Goal: Task Accomplishment & Management: Manage account settings

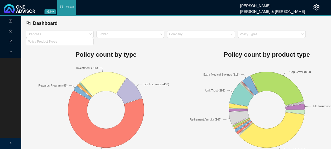
click at [31, 53] on h1 "Policy count by type" at bounding box center [106, 54] width 161 height 10
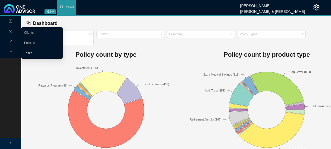
drag, startPoint x: 28, startPoint y: 54, endPoint x: 36, endPoint y: 52, distance: 8.6
click at [28, 54] on link "Tasks" at bounding box center [28, 53] width 8 height 4
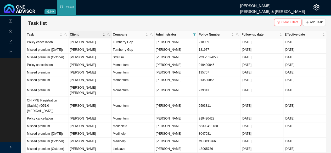
click at [75, 32] on span "Client" at bounding box center [86, 34] width 32 height 5
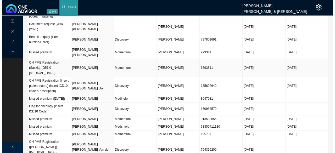
scroll to position [131, 0]
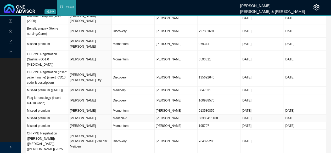
click at [78, 115] on td "[PERSON_NAME]" at bounding box center [90, 119] width 43 height 8
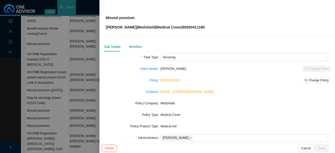
click at [137, 45] on div "Workflow" at bounding box center [135, 46] width 13 height 5
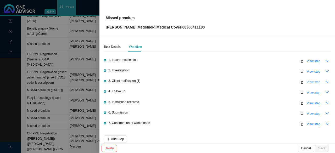
click at [308, 80] on span "View step" at bounding box center [313, 82] width 14 height 5
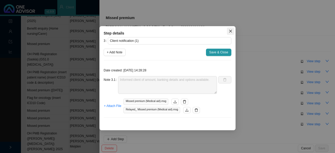
click at [230, 32] on icon "close" at bounding box center [231, 31] width 4 height 4
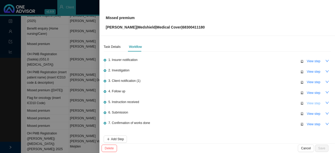
click at [309, 103] on span "View step" at bounding box center [313, 103] width 14 height 5
type input "Instruction received"
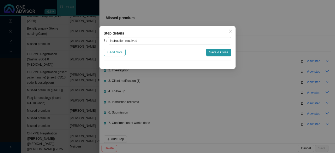
click at [116, 52] on span "+ Add Note" at bounding box center [115, 52] width 16 height 5
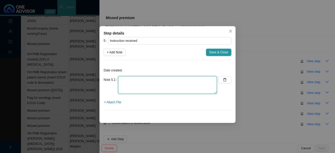
click at [125, 79] on textarea at bounding box center [167, 85] width 99 height 18
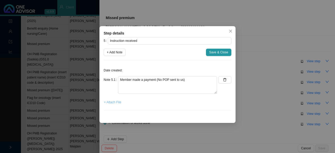
click at [115, 103] on span "+ Attach File" at bounding box center [112, 102] width 17 height 5
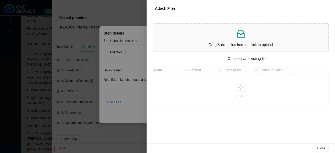
click at [232, 39] on div "Drag & drop files here or click to upload" at bounding box center [240, 37] width 171 height 23
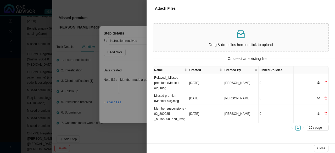
click at [221, 37] on p at bounding box center [240, 34] width 171 height 11
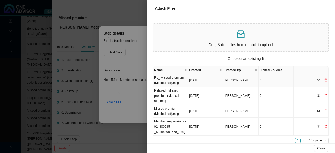
click at [175, 80] on td "Re_ Missed premium (Medical aid).msg" at bounding box center [170, 80] width 35 height 13
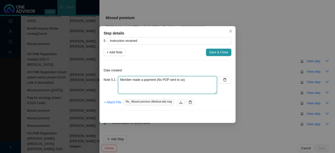
click at [191, 82] on textarea "Member made a payment (No POP sent to us)" at bounding box center [167, 85] width 99 height 18
click at [142, 85] on textarea "Member made a payment (No POP sent to us) Asked client for POP" at bounding box center [167, 85] width 99 height 18
type textarea "Member made a payment (No POP sent to us) Asked client for POP"
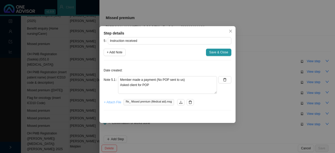
click at [113, 102] on span "+ Attach File" at bounding box center [112, 102] width 17 height 5
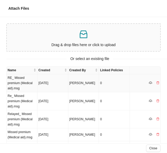
click at [43, 81] on td "[DATE]" at bounding box center [52, 83] width 31 height 18
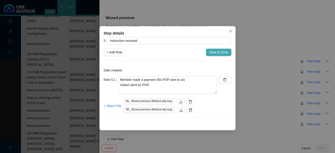
click at [224, 53] on span "Save & Close" at bounding box center [218, 52] width 19 height 5
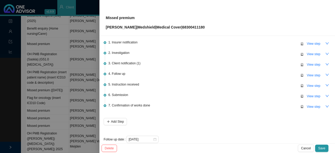
scroll to position [24, 0]
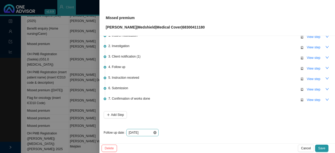
click at [154, 132] on icon "close-circle" at bounding box center [154, 132] width 3 height 3
click at [154, 132] on div at bounding box center [142, 132] width 28 height 5
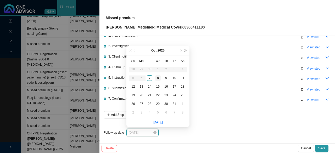
type input "[DATE]"
click at [157, 77] on div "8" at bounding box center [157, 77] width 5 height 5
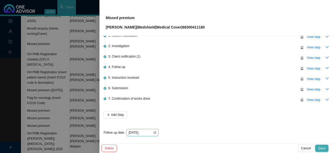
click at [322, 146] on span "Save" at bounding box center [321, 148] width 7 height 5
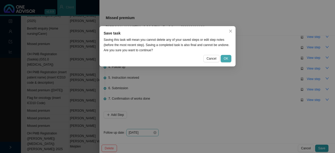
click at [228, 59] on span "OK" at bounding box center [226, 58] width 4 height 5
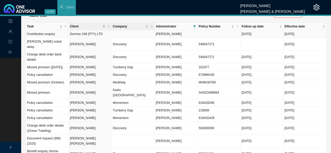
scroll to position [0, 0]
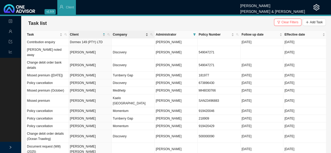
click at [117, 34] on span "Company" at bounding box center [129, 34] width 32 height 5
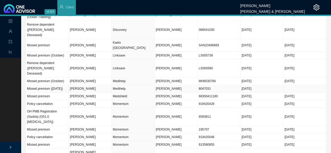
scroll to position [201, 0]
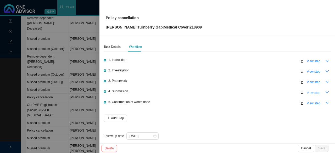
click at [309, 90] on span "View step" at bounding box center [313, 92] width 14 height 5
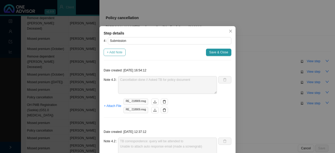
click at [111, 52] on span "+ Add Note" at bounding box center [115, 52] width 16 height 5
type textarea "Cancellation done // Asked TB for policy document"
type textarea "TB correspondence: query will be attended to Unable to attach auto response ema…"
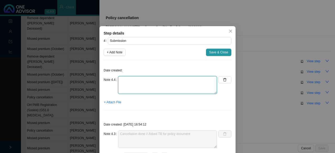
click at [131, 76] on textarea at bounding box center [167, 85] width 99 height 18
type textarea "Policy document received"
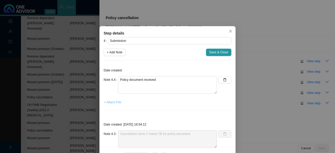
click at [114, 102] on span "+ Attach File" at bounding box center [112, 102] width 17 height 5
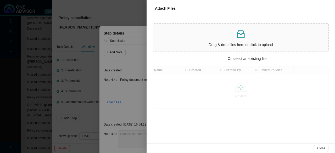
click at [235, 38] on icon "inbox" at bounding box center [240, 34] width 10 height 10
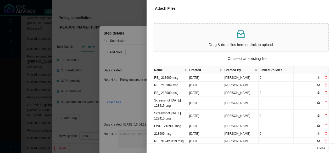
click at [219, 39] on p at bounding box center [240, 34] width 171 height 11
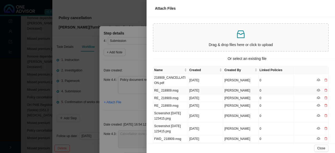
drag, startPoint x: 170, startPoint y: 90, endPoint x: 182, endPoint y: 88, distance: 12.4
click at [170, 90] on td "RE_ 218909.msg" at bounding box center [170, 91] width 35 height 8
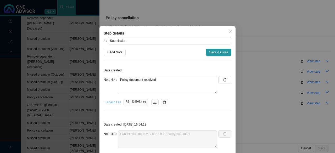
click at [114, 100] on span "+ Attach File" at bounding box center [112, 102] width 17 height 5
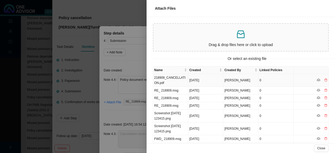
click at [171, 79] on td "218909_CANCELLATION.pdf" at bounding box center [170, 80] width 35 height 13
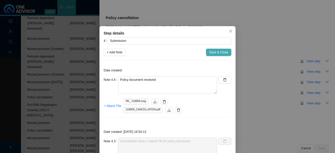
click at [213, 53] on span "Save & Close" at bounding box center [218, 52] width 19 height 5
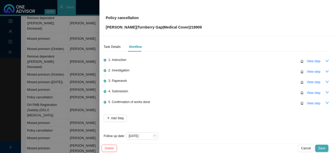
click at [322, 148] on span "Save" at bounding box center [321, 148] width 7 height 5
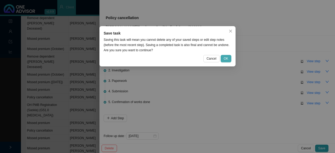
click at [227, 58] on span "OK" at bounding box center [226, 58] width 4 height 5
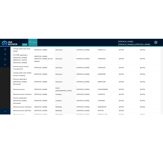
scroll to position [123, 0]
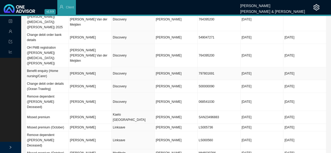
click at [81, 67] on td "[PERSON_NAME]" at bounding box center [90, 73] width 43 height 13
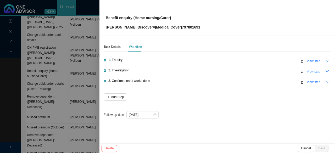
click at [313, 72] on span "View step" at bounding box center [313, 71] width 14 height 5
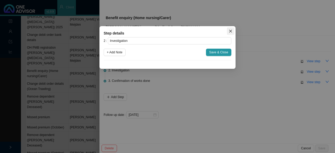
click at [230, 31] on icon "close" at bounding box center [231, 31] width 4 height 4
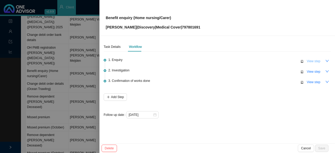
click at [314, 60] on span "View step" at bounding box center [313, 61] width 14 height 5
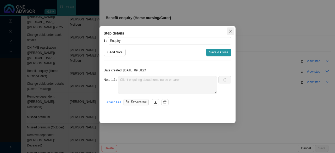
click at [231, 32] on icon "close" at bounding box center [230, 31] width 3 height 3
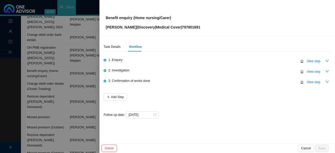
drag, startPoint x: 314, startPoint y: 71, endPoint x: 270, endPoint y: 70, distance: 44.0
click at [314, 71] on span "View step" at bounding box center [313, 71] width 14 height 5
type input "Investigation"
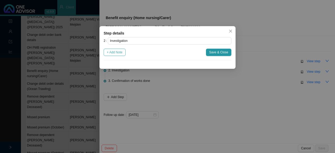
click at [117, 53] on span "+ Add Note" at bounding box center [115, 52] width 16 height 5
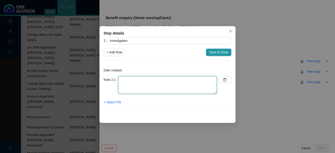
click at [130, 81] on textarea at bounding box center [167, 85] width 99 height 18
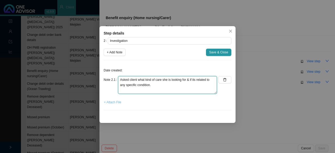
type textarea "Asked client what kind of care she is looking for & if its related to any speci…"
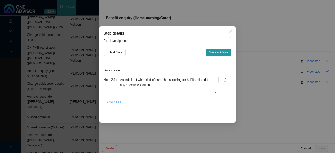
click at [118, 101] on span "+ Attach File" at bounding box center [112, 102] width 17 height 5
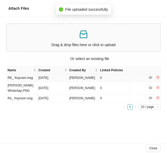
click at [20, 77] on td "RE_ Keycare.msg" at bounding box center [22, 78] width 31 height 8
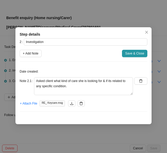
click at [141, 53] on span "Save & Close" at bounding box center [134, 53] width 19 height 5
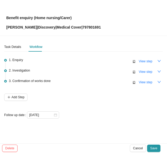
drag, startPoint x: 152, startPoint y: 150, endPoint x: 159, endPoint y: 145, distance: 7.8
click at [153, 149] on span "Save" at bounding box center [153, 147] width 7 height 5
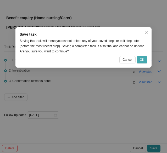
click at [145, 59] on button "OK" at bounding box center [142, 59] width 11 height 7
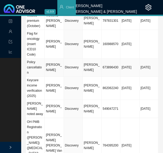
drag, startPoint x: 56, startPoint y: 61, endPoint x: 85, endPoint y: 58, distance: 28.9
click at [56, 61] on td "[PERSON_NAME]" at bounding box center [54, 67] width 19 height 18
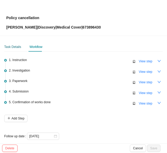
click at [12, 45] on div "Task Details" at bounding box center [12, 46] width 17 height 5
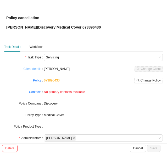
click at [33, 69] on link "Client details" at bounding box center [32, 68] width 18 height 5
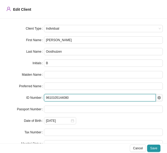
drag, startPoint x: 69, startPoint y: 97, endPoint x: 23, endPoint y: 98, distance: 46.6
click at [23, 98] on div "ID Number 9610105144080" at bounding box center [83, 97] width 158 height 7
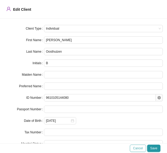
click at [138, 148] on span "Cancel" at bounding box center [138, 147] width 10 height 5
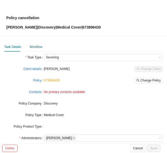
click at [37, 48] on div "Workflow" at bounding box center [36, 46] width 13 height 5
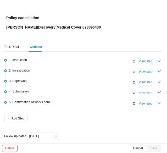
click at [139, 92] on span "View step" at bounding box center [146, 92] width 14 height 5
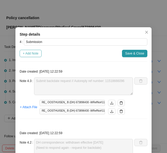
click at [29, 52] on span "+ Add Note" at bounding box center [31, 53] width 16 height 5
type textarea "Submit backdate request // Autoreply ref number: 11518666096"
type textarea "DH correspondence: withdrawn effective [DATE] (Need to respond again - request …"
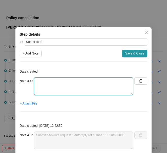
click at [39, 89] on textarea at bounding box center [83, 86] width 99 height 18
type textarea "d"
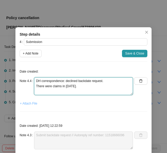
type textarea "DH correspondence: declined backdate request. There were claims in [DATE]."
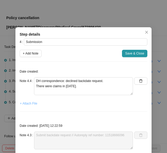
click at [28, 102] on span "+ Attach File" at bounding box center [28, 103] width 17 height 5
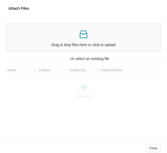
click at [74, 42] on p "Drag & drop files here or click to upload" at bounding box center [83, 45] width 149 height 6
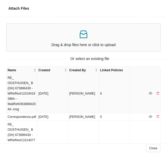
click at [29, 84] on td "RE_ OOSTHUISEN_ B (DH) 673896430 -WRefNo#11519419396#- -MailRef#3638884204#-.msg" at bounding box center [22, 93] width 31 height 39
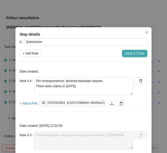
click at [132, 52] on span "Save & Close" at bounding box center [134, 53] width 19 height 5
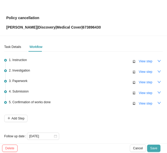
click at [155, 147] on span "Save" at bounding box center [153, 147] width 7 height 5
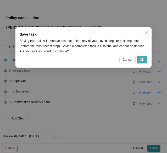
click at [140, 60] on span "OK" at bounding box center [142, 59] width 4 height 5
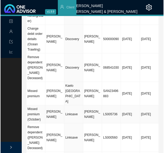
scroll to position [392, 0]
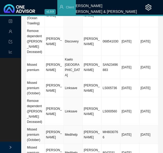
click at [69, 126] on td "Medihelp" at bounding box center [73, 135] width 19 height 18
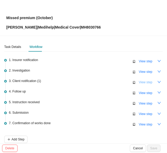
click at [139, 81] on span "View step" at bounding box center [146, 82] width 14 height 5
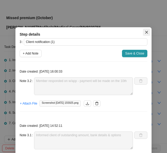
click at [145, 32] on icon "close" at bounding box center [147, 32] width 4 height 4
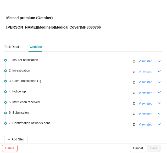
click at [141, 72] on span "View step" at bounding box center [146, 71] width 14 height 5
type input "Investigation"
type textarea "Contacted Medihelp // Ref Cielie Confirmed amount outstanding Added to sharepoi…"
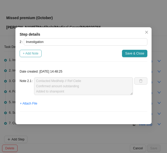
click at [33, 52] on span "+ Add Note" at bounding box center [31, 53] width 16 height 5
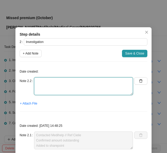
click at [44, 80] on textarea at bounding box center [83, 86] width 99 height 18
type textarea "r"
paste textarea "W202510060464"
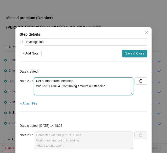
type textarea "Ref number from Medihelp. W202510060464. Confirming amount outstanding"
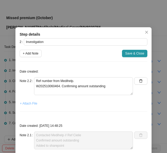
click at [25, 103] on span "+ Attach File" at bounding box center [28, 103] width 17 height 5
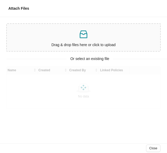
click at [76, 33] on p at bounding box center [83, 34] width 149 height 11
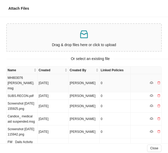
drag, startPoint x: 16, startPoint y: 81, endPoint x: 26, endPoint y: 81, distance: 9.7
click at [17, 82] on td "MH803076 [PERSON_NAME].msg" at bounding box center [22, 83] width 31 height 18
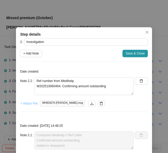
click at [29, 104] on span "+ Attach File" at bounding box center [28, 103] width 17 height 5
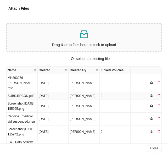
click at [28, 92] on td "SUBS.RECON.pdf" at bounding box center [22, 96] width 31 height 8
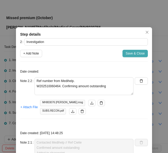
click at [132, 53] on span "Save & Close" at bounding box center [135, 53] width 19 height 5
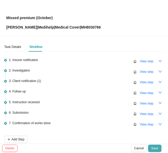
click at [153, 146] on span "Save" at bounding box center [154, 147] width 7 height 5
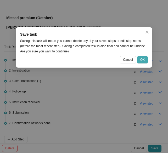
drag, startPoint x: 142, startPoint y: 59, endPoint x: 147, endPoint y: 58, distance: 5.2
click at [142, 58] on span "OK" at bounding box center [142, 59] width 4 height 5
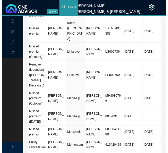
scroll to position [421, 0]
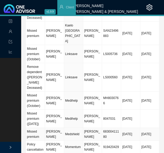
click at [71, 128] on td "Medshield" at bounding box center [73, 134] width 19 height 13
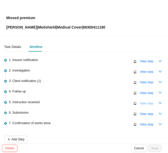
click at [147, 101] on span "View step" at bounding box center [147, 103] width 14 height 5
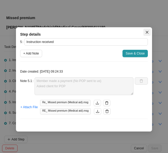
click at [145, 32] on span "Close" at bounding box center [146, 32] width 7 height 4
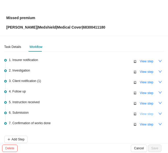
click at [144, 112] on span "View step" at bounding box center [147, 113] width 14 height 5
type input "Submission"
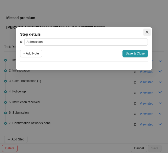
click at [146, 32] on icon "close" at bounding box center [147, 32] width 4 height 4
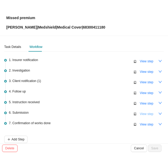
click at [146, 112] on span "View step" at bounding box center [147, 113] width 14 height 5
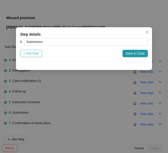
click at [31, 51] on span "+ Add Note" at bounding box center [31, 53] width 16 height 5
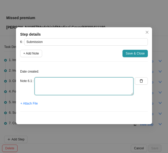
click at [48, 84] on textarea at bounding box center [84, 86] width 99 height 18
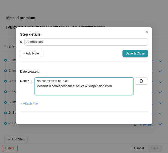
type textarea "No submission of POP. Medshield correspondence: Active // Suspension lifted"
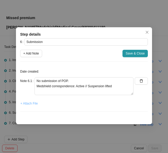
click at [27, 102] on span "+ Attach File" at bounding box center [28, 103] width 17 height 5
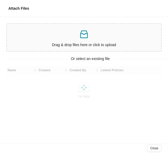
click at [87, 41] on div "Drag & drop files here or click to upload" at bounding box center [84, 37] width 150 height 23
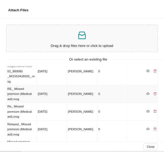
scroll to position [0, 0]
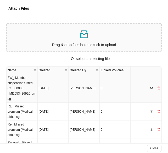
drag, startPoint x: 16, startPoint y: 82, endPoint x: 21, endPoint y: 82, distance: 5.2
click at [16, 82] on td "FW_ Member suspensions lifted - 02_800085 _MI1553426920_.msg" at bounding box center [22, 88] width 31 height 29
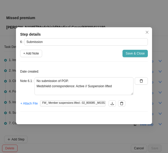
click at [134, 52] on span "Save & Close" at bounding box center [135, 53] width 19 height 5
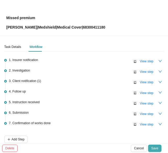
drag, startPoint x: 155, startPoint y: 145, endPoint x: 158, endPoint y: 145, distance: 3.1
click at [155, 145] on span "Save" at bounding box center [154, 147] width 7 height 5
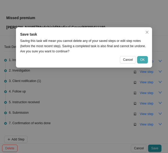
click at [144, 59] on span "OK" at bounding box center [142, 59] width 4 height 5
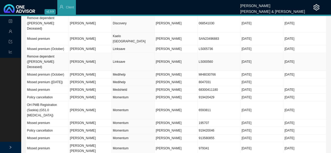
scroll to position [123, 0]
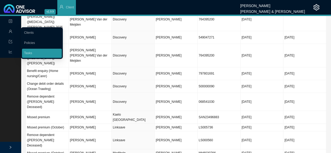
drag, startPoint x: 28, startPoint y: 52, endPoint x: 77, endPoint y: 52, distance: 48.9
click at [28, 52] on link "Tasks" at bounding box center [28, 53] width 8 height 4
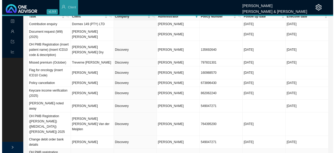
scroll to position [0, 0]
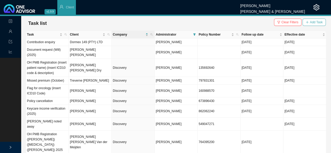
click at [312, 23] on span "Add Task" at bounding box center [316, 22] width 13 height 5
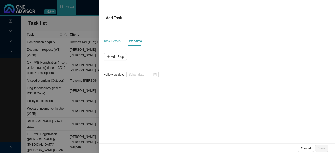
click at [104, 38] on div "Task Details" at bounding box center [112, 40] width 17 height 9
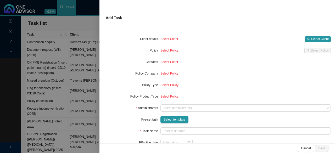
scroll to position [47, 0]
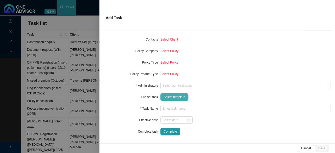
click at [168, 98] on span "Select template" at bounding box center [174, 96] width 22 height 5
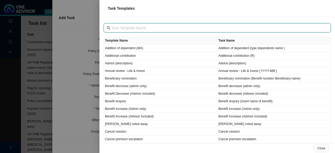
click at [125, 27] on input "text" at bounding box center [217, 28] width 212 height 6
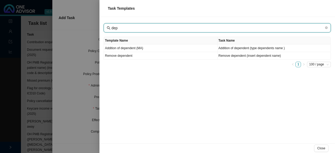
click at [90, 20] on div "Task Templates dep Template Name Task Name Addition of dependent (MA) Addition …" at bounding box center [167, 76] width 335 height 153
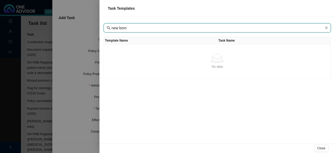
drag, startPoint x: 129, startPoint y: 27, endPoint x: 97, endPoint y: 20, distance: 32.4
click at [97, 20] on div "Task Templates new born Template Name Task Name No data No data Close" at bounding box center [167, 76] width 335 height 153
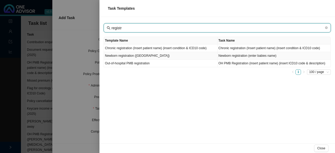
type input "registr"
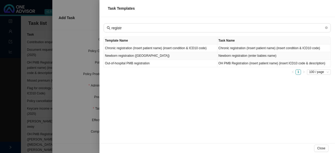
click at [133, 55] on td "Newborn registration ([GEOGRAPHIC_DATA])" at bounding box center [160, 56] width 113 height 8
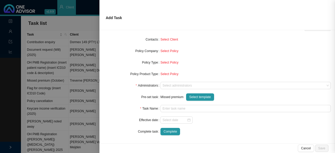
type input "Newborn registration (enter babies name)"
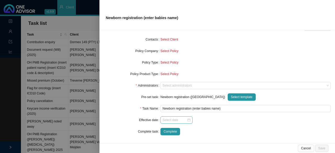
click at [187, 121] on div at bounding box center [176, 119] width 28 height 5
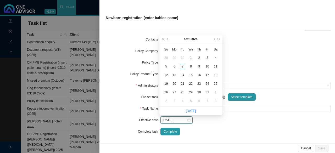
type input "[DATE]"
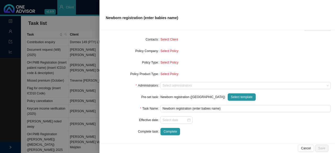
click at [214, 122] on div at bounding box center [245, 119] width 170 height 7
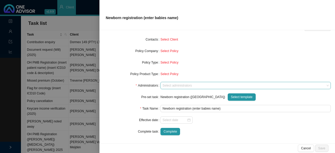
click at [168, 86] on div at bounding box center [242, 86] width 163 height 4
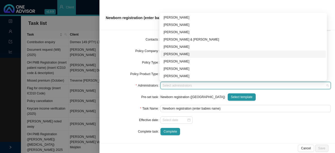
click at [173, 54] on div "[PERSON_NAME]" at bounding box center [242, 54] width 159 height 5
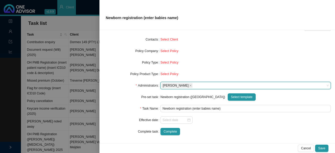
click at [127, 104] on form "Task Type Alteration Client details Select Client Select Client Policy Select P…" at bounding box center [217, 68] width 227 height 134
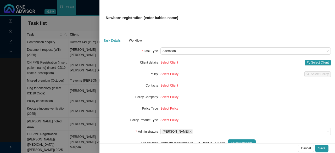
scroll to position [0, 0]
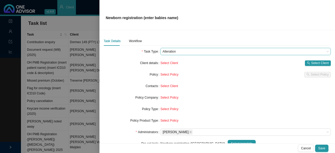
click at [164, 51] on span "Alteration" at bounding box center [245, 51] width 166 height 7
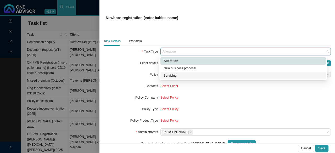
drag, startPoint x: 171, startPoint y: 75, endPoint x: 238, endPoint y: 72, distance: 67.3
click at [171, 75] on div "Servicing" at bounding box center [242, 75] width 159 height 5
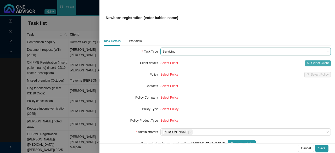
click at [312, 62] on span "Select Client" at bounding box center [320, 62] width 18 height 5
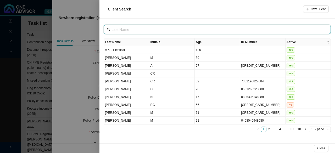
click at [116, 28] on input "text" at bounding box center [217, 30] width 212 height 6
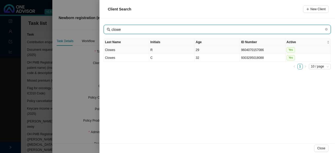
type input "clowe"
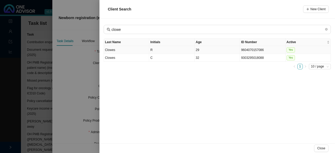
click at [154, 48] on td "R" at bounding box center [171, 50] width 45 height 8
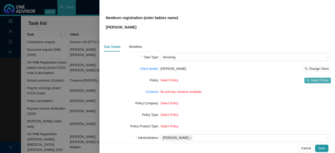
click at [314, 78] on span "Select Policy" at bounding box center [319, 80] width 18 height 5
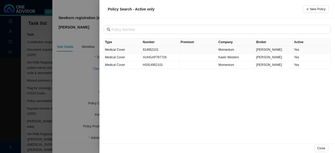
click at [150, 50] on td "914952101" at bounding box center [161, 50] width 38 height 8
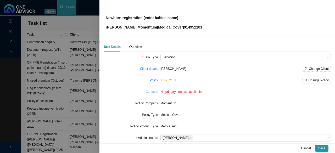
click at [150, 91] on link "Contacts" at bounding box center [151, 91] width 12 height 5
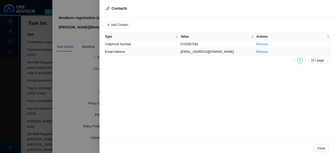
click at [194, 50] on td "[EMAIL_ADDRESS][DOMAIN_NAME]" at bounding box center [217, 52] width 76 height 8
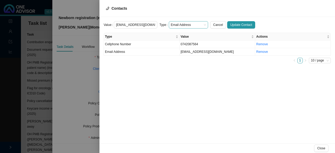
click at [183, 25] on span "Email Address" at bounding box center [188, 24] width 35 height 7
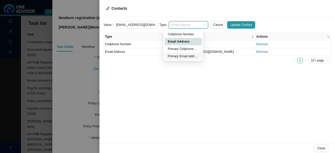
click at [183, 56] on div "Primary Email Address" at bounding box center [183, 56] width 31 height 5
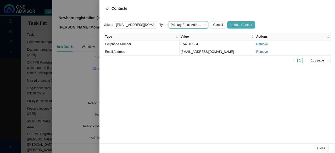
click at [239, 24] on span "Update Contact" at bounding box center [241, 24] width 22 height 5
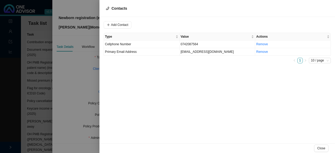
click at [58, 65] on div at bounding box center [167, 76] width 335 height 153
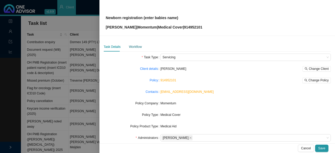
click at [132, 48] on div "Workflow" at bounding box center [135, 46] width 13 height 5
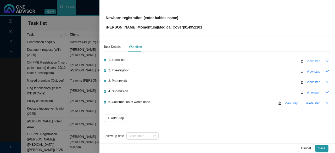
click at [314, 59] on span "View step" at bounding box center [313, 61] width 14 height 5
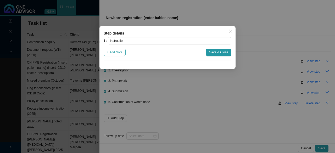
click at [120, 52] on span "+ Add Note" at bounding box center [115, 52] width 16 height 5
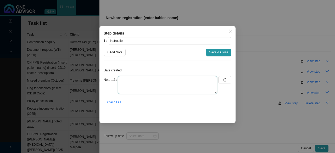
click at [135, 79] on textarea at bounding box center [167, 85] width 99 height 18
type textarea "Client needs to add baby to medical aid"
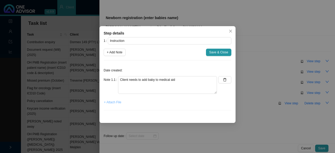
click at [117, 102] on span "+ Attach File" at bounding box center [112, 102] width 17 height 5
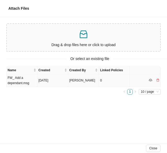
click at [26, 81] on td "FW_ Add a dependant.msg" at bounding box center [22, 80] width 31 height 13
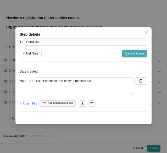
click at [134, 54] on span "Save & Close" at bounding box center [134, 53] width 19 height 5
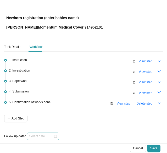
click at [55, 135] on div at bounding box center [43, 135] width 28 height 5
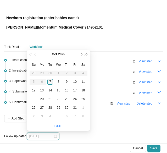
type input "[DATE]"
click at [50, 80] on div "7" at bounding box center [49, 81] width 5 height 5
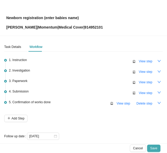
click at [155, 147] on span "Save" at bounding box center [153, 147] width 7 height 5
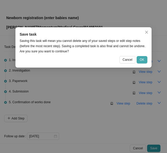
click at [142, 60] on span "OK" at bounding box center [142, 59] width 4 height 5
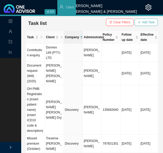
click at [146, 22] on span "Add Task" at bounding box center [148, 22] width 13 height 5
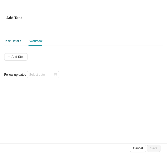
click at [12, 42] on div "Task Details" at bounding box center [12, 40] width 17 height 5
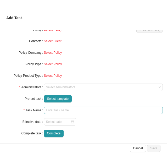
scroll to position [47, 0]
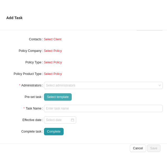
click at [54, 97] on span "Select template" at bounding box center [58, 96] width 22 height 5
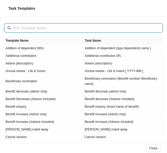
click at [28, 28] on input "text" at bounding box center [84, 28] width 144 height 6
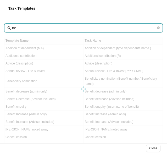
type input "new"
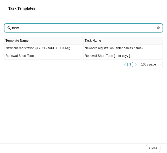
click at [159, 28] on icon "close-circle" at bounding box center [158, 27] width 3 height 3
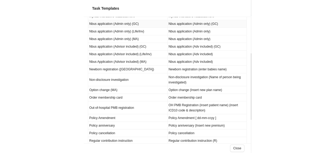
scroll to position [366, 0]
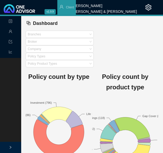
click at [8, 32] on div "Management" at bounding box center [10, 31] width 19 height 9
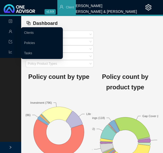
drag, startPoint x: 29, startPoint y: 52, endPoint x: 62, endPoint y: 52, distance: 32.7
click at [29, 52] on link "Tasks" at bounding box center [28, 53] width 8 height 4
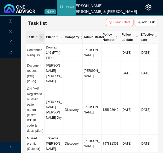
click at [41, 36] on icon "search" at bounding box center [42, 37] width 2 height 2
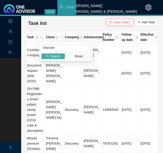
type input "keycare"
click at [57, 56] on span "Search" at bounding box center [55, 56] width 10 height 5
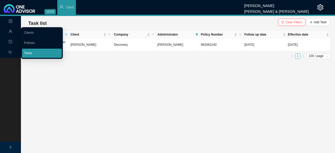
click at [30, 53] on link "Tasks" at bounding box center [28, 53] width 8 height 4
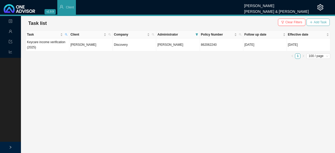
click at [320, 20] on span "Add Task" at bounding box center [320, 22] width 13 height 5
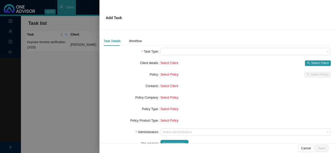
scroll to position [47, 0]
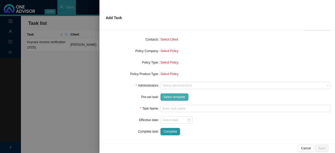
click at [179, 95] on span "Select template" at bounding box center [174, 96] width 22 height 5
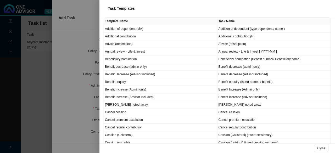
scroll to position [0, 0]
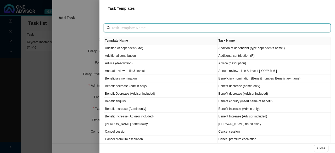
click at [122, 28] on input "text" at bounding box center [217, 28] width 212 height 6
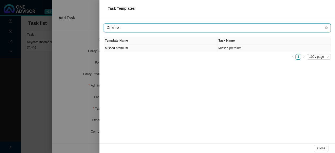
type input "MISS"
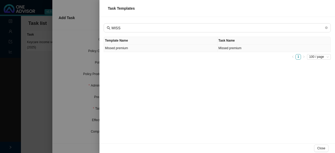
click at [125, 47] on td "Missed premium" at bounding box center [160, 48] width 113 height 8
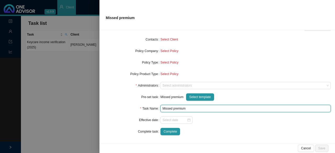
drag, startPoint x: 190, startPoint y: 110, endPoint x: 221, endPoint y: 104, distance: 31.3
click at [191, 110] on input "Missed premium" at bounding box center [245, 108] width 170 height 7
type input "Missed premium (October)"
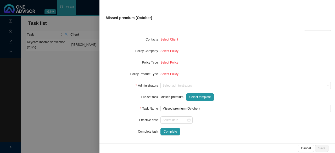
click at [219, 126] on form "Task Type Servicing Client details Select Client Select Client Policy Select Po…" at bounding box center [217, 68] width 227 height 134
click at [187, 121] on div at bounding box center [176, 119] width 28 height 5
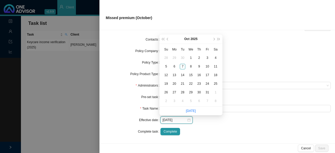
type input "[DATE]"
drag, startPoint x: 191, startPoint y: 56, endPoint x: 196, endPoint y: 61, distance: 6.8
click at [191, 56] on div "1" at bounding box center [190, 57] width 5 height 5
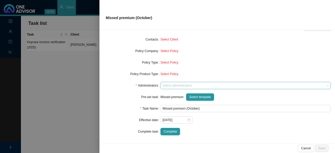
click at [167, 85] on div at bounding box center [242, 86] width 163 height 4
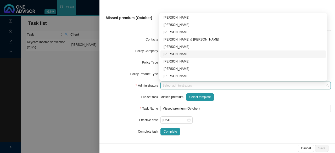
click at [173, 53] on div "[PERSON_NAME]" at bounding box center [242, 54] width 159 height 5
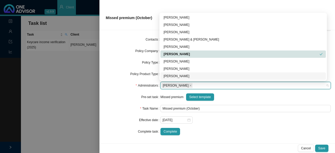
click at [121, 99] on div "Pre-set task" at bounding box center [132, 96] width 57 height 7
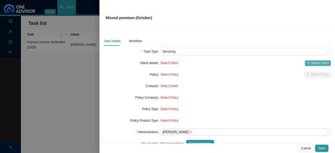
click at [321, 63] on span "Select Client" at bounding box center [320, 62] width 18 height 5
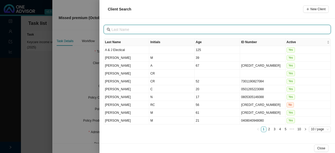
click at [128, 27] on input "text" at bounding box center [217, 30] width 212 height 6
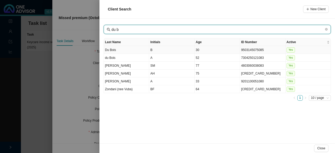
type input "du b"
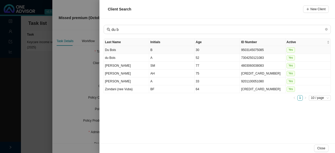
drag, startPoint x: 117, startPoint y: 50, endPoint x: 120, endPoint y: 49, distance: 2.9
click at [117, 50] on td "Du Bois" at bounding box center [126, 50] width 45 height 8
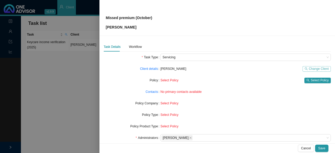
click at [321, 67] on span "Change Client" at bounding box center [319, 68] width 20 height 5
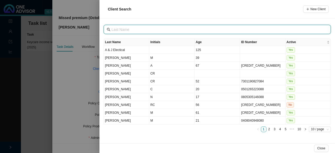
click at [122, 29] on input "text" at bounding box center [217, 30] width 212 height 6
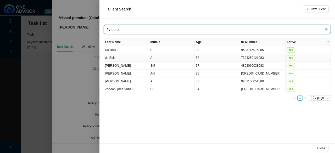
type input "du b"
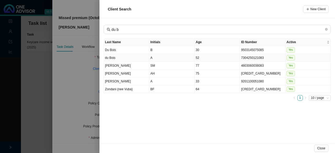
drag, startPoint x: 119, startPoint y: 58, endPoint x: 155, endPoint y: 57, distance: 35.6
click at [119, 58] on td "du Bois" at bounding box center [126, 58] width 45 height 8
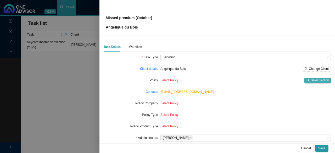
click at [311, 80] on span "Select Policy" at bounding box center [319, 80] width 18 height 5
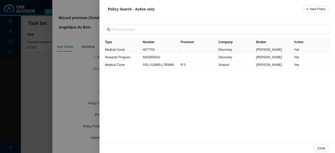
click at [127, 48] on td "Medical Cover" at bounding box center [123, 50] width 38 height 8
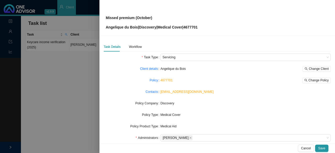
scroll to position [26, 0]
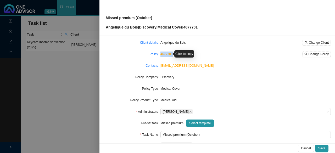
drag, startPoint x: 173, startPoint y: 54, endPoint x: 160, endPoint y: 54, distance: 13.3
click at [160, 54] on div "4677701 Change Policy" at bounding box center [245, 54] width 170 height 5
click at [186, 55] on div "Click to copy" at bounding box center [184, 53] width 20 height 7
click at [178, 53] on div "Click to copy" at bounding box center [184, 53] width 20 height 7
click at [162, 54] on link "4677701" at bounding box center [166, 54] width 12 height 4
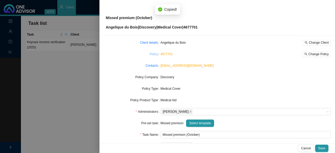
click at [151, 54] on link "Policy" at bounding box center [154, 54] width 8 height 5
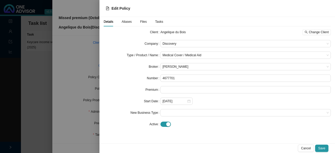
click at [125, 22] on span "Aliases" at bounding box center [127, 21] width 10 height 3
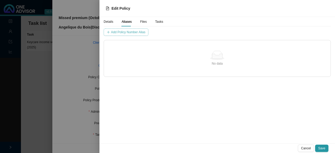
click at [116, 32] on span "Add Policy Number Alias" at bounding box center [128, 32] width 34 height 5
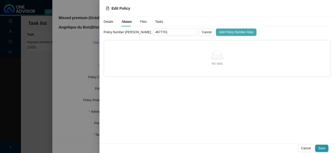
type input "4677701"
click at [219, 32] on span "Add Policy Number Alias" at bounding box center [236, 32] width 34 height 5
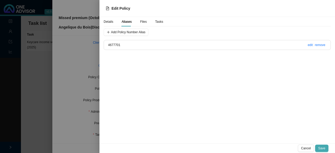
click at [322, 148] on span "Save" at bounding box center [321, 148] width 7 height 5
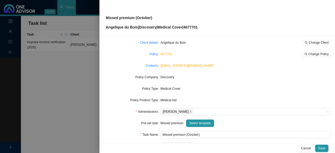
click at [207, 16] on div "Missed premium (October) Angelique du Bois | Discovery | Medical Cover | 4677701" at bounding box center [217, 17] width 223 height 25
click at [314, 53] on span "Change Policy" at bounding box center [318, 54] width 20 height 5
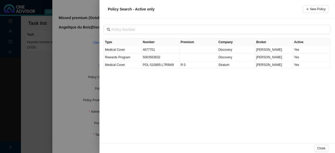
click at [75, 60] on div at bounding box center [167, 76] width 335 height 153
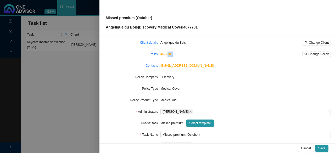
drag, startPoint x: 172, startPoint y: 54, endPoint x: 166, endPoint y: 53, distance: 5.5
click at [166, 53] on div "4677701 Change Policy" at bounding box center [245, 54] width 170 height 5
click at [153, 53] on link "Policy" at bounding box center [154, 54] width 8 height 5
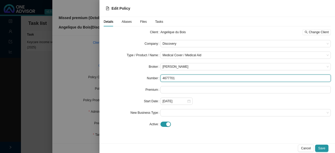
drag, startPoint x: 179, startPoint y: 78, endPoint x: 152, endPoint y: 78, distance: 26.9
click at [152, 78] on div "Number 4677701" at bounding box center [217, 78] width 227 height 7
paste input "71"
type input "467770171"
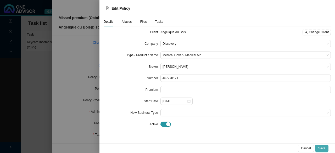
click at [325, 147] on span "Save" at bounding box center [321, 148] width 7 height 5
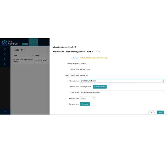
scroll to position [0, 0]
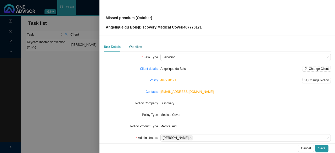
click at [133, 46] on div "Workflow" at bounding box center [135, 46] width 13 height 5
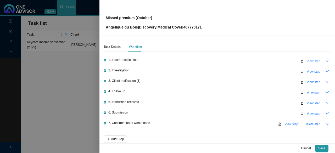
click at [316, 60] on span "View step" at bounding box center [313, 61] width 14 height 5
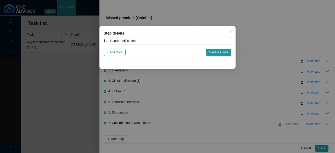
click at [120, 52] on span "+ Add Note" at bounding box center [115, 52] width 16 height 5
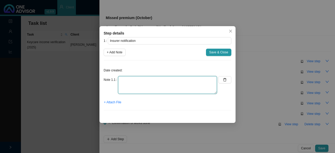
drag, startPoint x: 122, startPoint y: 84, endPoint x: 119, endPoint y: 85, distance: 3.0
click at [122, 84] on textarea at bounding box center [167, 85] width 99 height 18
type textarea "N/A = Member makes an EFT every month"
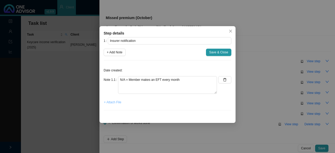
click at [113, 103] on span "+ Attach File" at bounding box center [112, 102] width 17 height 5
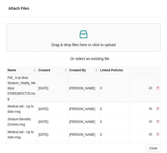
click at [20, 81] on td "FW_ A du Bois Stratum_Vitality_Medical 070651BOCT25.msg" at bounding box center [22, 88] width 31 height 29
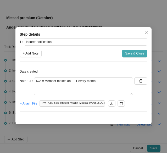
click at [135, 53] on span "Save & Close" at bounding box center [134, 53] width 19 height 5
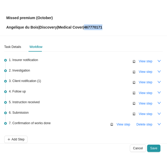
drag, startPoint x: 105, startPoint y: 28, endPoint x: 85, endPoint y: 27, distance: 20.2
click at [85, 27] on div "Missed premium (October) Angelique du Bois | Discovery | Medical Cover | 467770…" at bounding box center [83, 17] width 154 height 25
copy p "467770171"
click at [145, 60] on span "View step" at bounding box center [146, 61] width 14 height 5
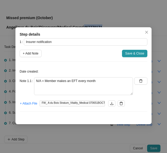
click at [146, 31] on icon "close" at bounding box center [147, 32] width 4 height 4
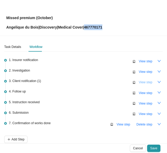
click at [142, 82] on span "View step" at bounding box center [146, 82] width 14 height 5
type input "Client notification (1)"
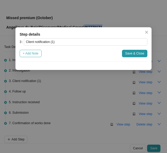
click at [35, 54] on span "+ Add Note" at bounding box center [31, 53] width 16 height 5
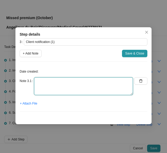
drag, startPoint x: 50, startPoint y: 84, endPoint x: 46, endPoint y: 85, distance: 3.9
click at [50, 84] on textarea at bounding box center [83, 86] width 99 height 18
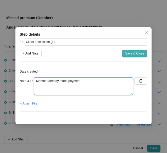
type textarea "Member already made payment"
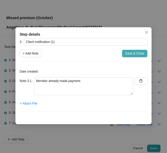
click at [138, 55] on span "Save & Close" at bounding box center [134, 53] width 19 height 5
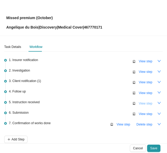
click at [141, 101] on span "View step" at bounding box center [146, 103] width 14 height 5
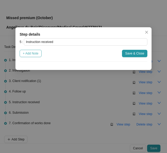
click at [32, 52] on span "+ Add Note" at bounding box center [31, 53] width 16 height 5
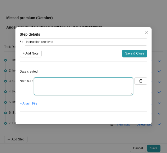
click at [46, 87] on textarea at bounding box center [83, 86] width 99 height 18
type textarea "Pop received"
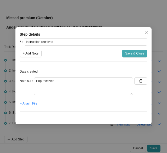
click at [132, 52] on span "Save & Close" at bounding box center [134, 53] width 19 height 5
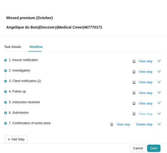
click at [142, 113] on span "View step" at bounding box center [146, 113] width 14 height 5
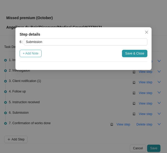
click at [32, 54] on span "+ Add Note" at bounding box center [31, 53] width 16 height 5
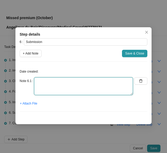
click at [49, 86] on textarea at bounding box center [83, 86] width 99 height 18
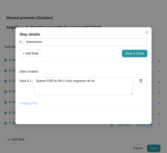
click at [28, 103] on span "+ Attach File" at bounding box center [28, 103] width 17 height 5
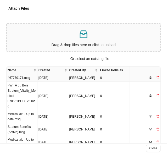
click at [27, 78] on td "467770171.msg" at bounding box center [22, 78] width 31 height 8
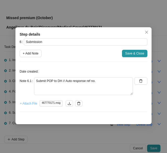
click at [29, 103] on span "+ Attach File" at bounding box center [28, 103] width 17 height 5
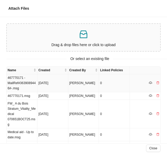
click at [19, 82] on td "467770171 -MailRef#3639089446#-.msg" at bounding box center [22, 83] width 31 height 18
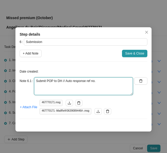
click at [94, 86] on textarea "Submit POP to DH // Auto response ref no." at bounding box center [83, 86] width 99 height 18
click at [96, 87] on textarea "Submit POP to DH // Auto response ref no." at bounding box center [83, 86] width 99 height 18
paste textarea "11522011911"
type textarea "Submit POP to DH // Auto response ref no. 11522011911"
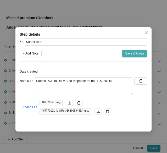
click at [132, 53] on span "Save & Close" at bounding box center [134, 53] width 19 height 5
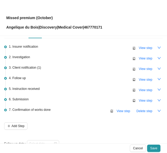
scroll to position [25, 0]
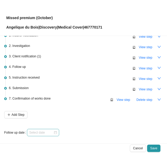
click at [56, 130] on div at bounding box center [43, 132] width 28 height 5
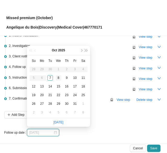
type input "[DATE]"
click at [59, 76] on div "8" at bounding box center [58, 77] width 5 height 5
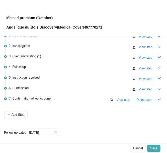
click at [151, 147] on span "Save" at bounding box center [153, 147] width 7 height 5
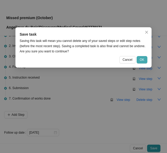
click at [141, 60] on span "OK" at bounding box center [142, 59] width 4 height 5
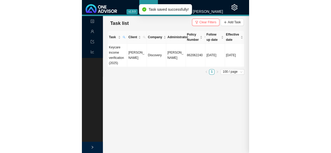
scroll to position [0, 0]
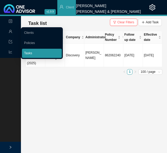
click at [32, 53] on link "Tasks" at bounding box center [28, 53] width 8 height 4
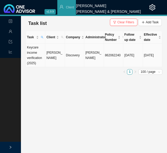
click at [28, 54] on td "Keycare income verification (2025)" at bounding box center [35, 55] width 19 height 23
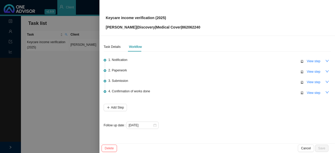
drag, startPoint x: 35, startPoint y: 65, endPoint x: 9, endPoint y: 39, distance: 36.4
click at [34, 64] on div at bounding box center [167, 76] width 335 height 153
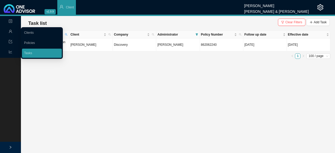
drag, startPoint x: 37, startPoint y: 53, endPoint x: 74, endPoint y: 53, distance: 36.6
click at [32, 53] on link "Tasks" at bounding box center [28, 53] width 8 height 4
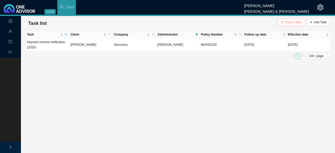
click at [298, 23] on span "Clear Filters" at bounding box center [293, 22] width 17 height 5
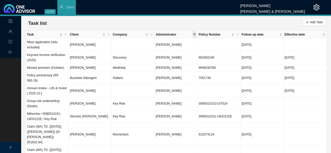
click at [194, 33] on icon "filter" at bounding box center [194, 34] width 3 height 3
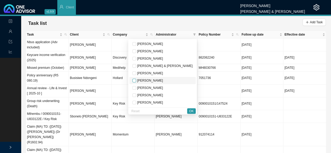
click at [136, 81] on input "checkbox" at bounding box center [134, 81] width 4 height 4
checkbox input "true"
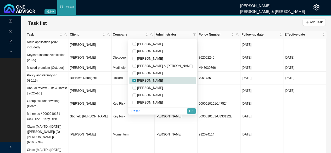
click at [190, 109] on span "OK" at bounding box center [191, 111] width 4 height 5
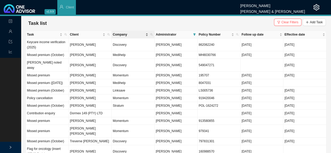
click at [119, 35] on span "Company" at bounding box center [129, 34] width 32 height 5
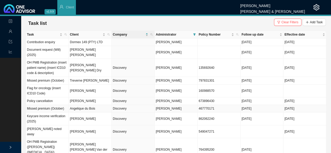
click at [63, 108] on td "Missed premium (October)" at bounding box center [47, 109] width 43 height 8
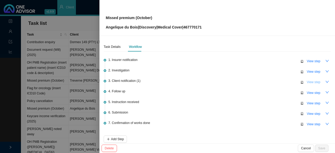
click at [310, 82] on span "View step" at bounding box center [313, 82] width 14 height 5
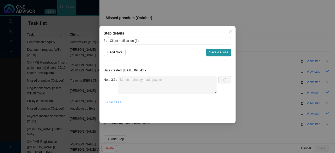
click at [111, 101] on span "+ Attach File" at bounding box center [112, 102] width 17 height 5
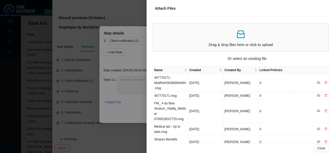
click at [130, 99] on div at bounding box center [167, 76] width 335 height 153
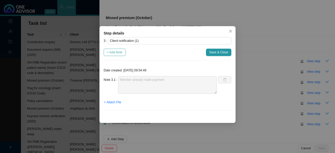
click at [116, 53] on span "+ Add Note" at bounding box center [115, 52] width 16 height 5
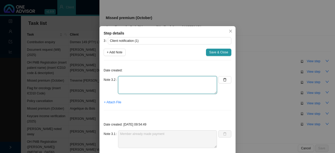
click at [128, 87] on textarea at bounding box center [167, 85] width 99 height 18
type textarea "Informed client - POP sent off to DH"
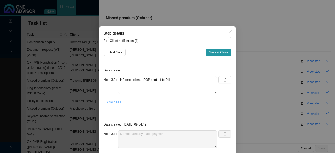
click at [109, 101] on span "+ Attach File" at bounding box center [112, 102] width 17 height 5
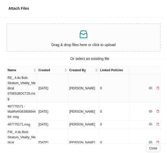
click at [26, 82] on td "RE_ A du Bois Stratum_Vitality_Medical 070651BOCT25.msg" at bounding box center [22, 88] width 31 height 29
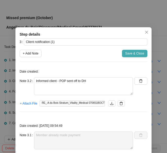
click at [128, 54] on span "Save & Close" at bounding box center [134, 53] width 19 height 5
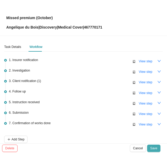
click at [153, 148] on span "Save" at bounding box center [153, 147] width 7 height 5
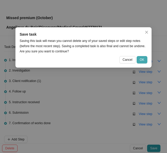
click at [142, 60] on span "OK" at bounding box center [142, 59] width 4 height 5
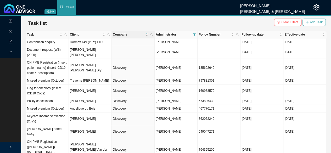
click at [319, 23] on span "Add Task" at bounding box center [316, 22] width 13 height 5
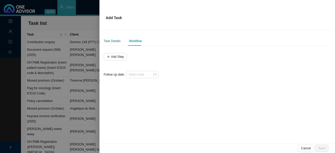
click at [113, 40] on div "Task Details" at bounding box center [112, 40] width 17 height 5
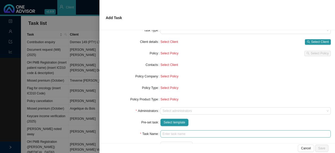
scroll to position [47, 0]
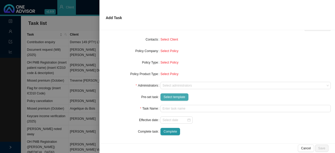
click at [170, 97] on span "Select template" at bounding box center [174, 96] width 22 height 5
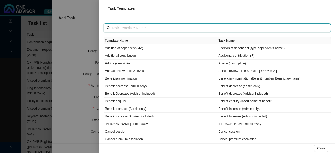
click at [120, 29] on input "text" at bounding box center [217, 28] width 212 height 6
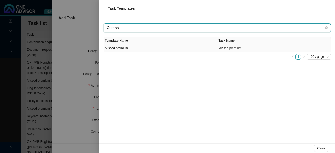
type input "miss"
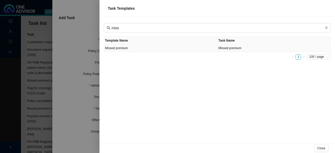
drag, startPoint x: 120, startPoint y: 48, endPoint x: 129, endPoint y: 46, distance: 9.5
click at [121, 48] on td "Missed premium" at bounding box center [160, 48] width 113 height 8
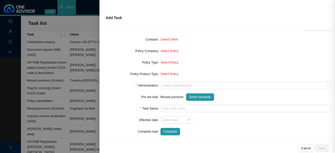
type input "Missed premium"
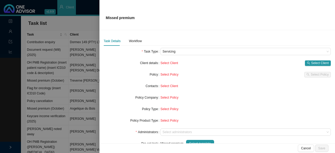
scroll to position [0, 0]
click at [311, 63] on span "Select Client" at bounding box center [320, 62] width 18 height 5
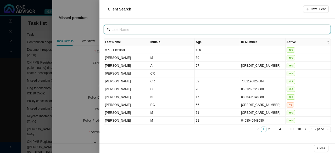
drag, startPoint x: 120, startPoint y: 30, endPoint x: 117, endPoint y: 30, distance: 2.6
click at [120, 30] on input "text" at bounding box center [217, 30] width 212 height 6
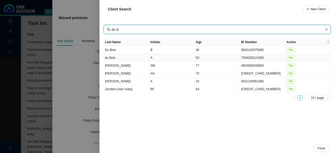
type input "du b"
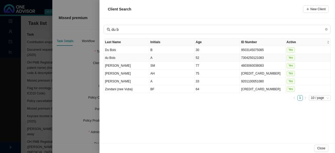
click at [117, 57] on td "du Bois" at bounding box center [126, 58] width 45 height 8
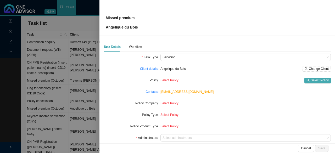
click at [310, 79] on span "Select Policy" at bounding box center [319, 80] width 18 height 5
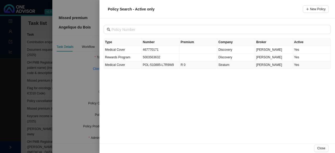
click at [159, 64] on td "POL-510885-L7R9W9" at bounding box center [161, 65] width 38 height 8
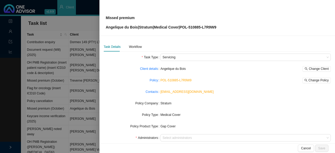
scroll to position [26, 0]
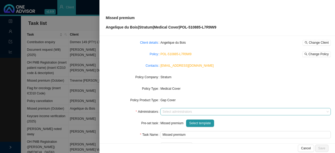
click at [173, 109] on div "Select administrators" at bounding box center [245, 111] width 170 height 7
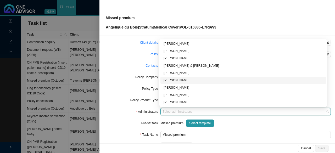
click at [177, 80] on div "[PERSON_NAME]" at bounding box center [242, 80] width 159 height 5
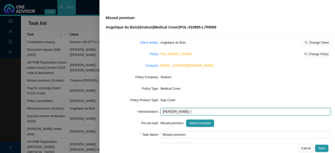
drag, startPoint x: 112, startPoint y: 109, endPoint x: 138, endPoint y: 109, distance: 25.9
click at [112, 109] on div "Administrators" at bounding box center [132, 111] width 57 height 7
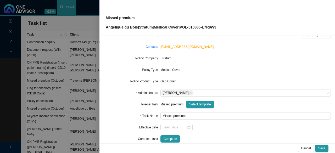
scroll to position [52, 0]
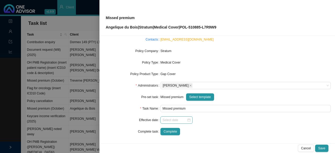
click at [186, 119] on div at bounding box center [176, 119] width 28 height 5
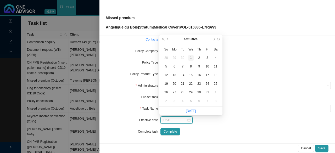
type input "[DATE]"
click at [191, 56] on div "1" at bounding box center [190, 57] width 5 height 5
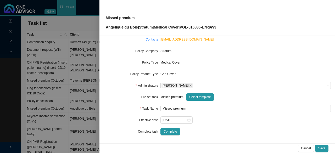
click at [123, 98] on div "Pre-set task" at bounding box center [132, 96] width 57 height 7
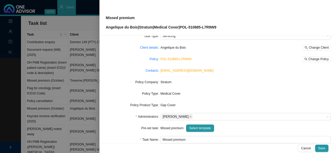
scroll to position [0, 0]
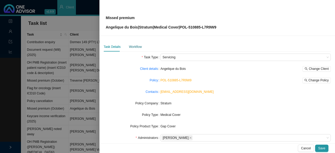
click at [135, 46] on div "Workflow" at bounding box center [135, 46] width 13 height 5
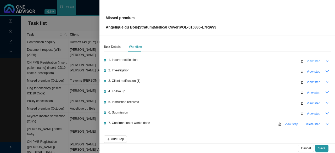
click at [311, 59] on span "View step" at bounding box center [313, 61] width 14 height 5
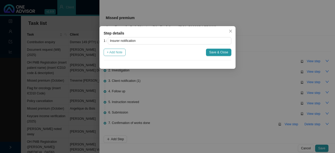
drag, startPoint x: 118, startPoint y: 53, endPoint x: 123, endPoint y: 57, distance: 6.5
click at [119, 53] on span "+ Add Note" at bounding box center [115, 52] width 16 height 5
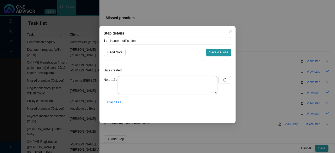
click at [124, 89] on textarea at bounding box center [167, 85] width 99 height 18
type textarea "M"
type textarea "N/A = Member makes payment every month before we are notified"
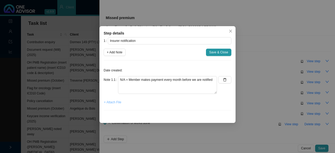
click at [118, 102] on span "+ Attach File" at bounding box center [112, 102] width 17 height 5
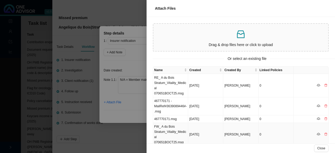
click at [173, 124] on td "FW_ A du Bois Stratum_Vitality_Medical 070651BOCT25.msg" at bounding box center [170, 134] width 35 height 23
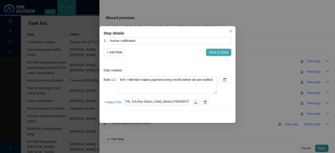
click at [221, 52] on span "Save & Close" at bounding box center [218, 52] width 19 height 5
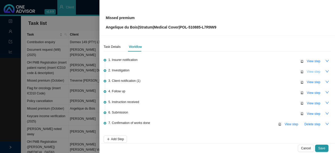
click at [310, 70] on span "View step" at bounding box center [313, 71] width 14 height 5
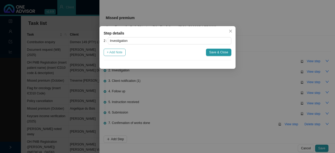
click at [113, 52] on span "+ Add Note" at bounding box center [115, 52] width 16 height 5
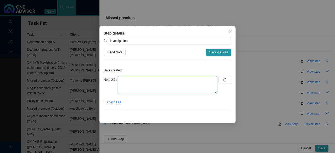
click at [128, 82] on textarea at bounding box center [167, 85] width 99 height 18
type textarea "Member made payment"
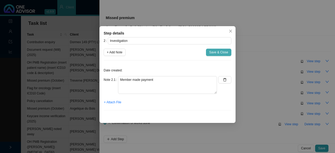
click at [221, 52] on span "Save & Close" at bounding box center [218, 52] width 19 height 5
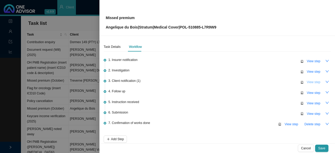
click at [306, 83] on span "View step" at bounding box center [313, 82] width 14 height 5
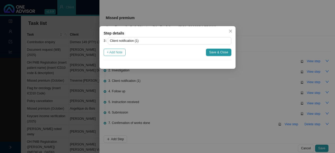
click at [118, 53] on span "+ Add Note" at bounding box center [115, 52] width 16 height 5
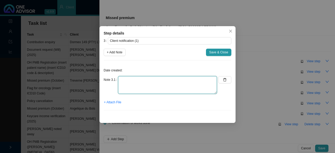
drag, startPoint x: 123, startPoint y: 64, endPoint x: 126, endPoint y: 92, distance: 28.1
click at [130, 92] on textarea at bounding box center [167, 85] width 99 height 18
type textarea "Member made payment // Informed client - POP sent to Stratum Benefits"
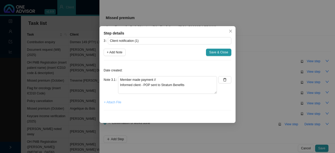
click at [113, 101] on span "+ Attach File" at bounding box center [112, 102] width 17 height 5
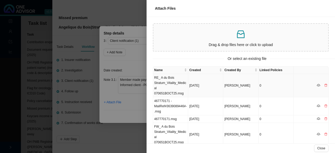
click at [183, 83] on td "RE_ A du Bois Stratum_Vitality_Medical 070651BOCT25.msg" at bounding box center [170, 85] width 35 height 23
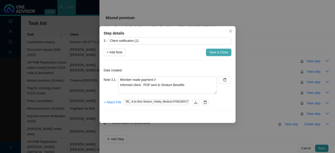
click at [218, 52] on span "Save & Close" at bounding box center [218, 52] width 19 height 5
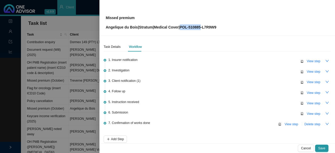
drag, startPoint x: 202, startPoint y: 27, endPoint x: 183, endPoint y: 26, distance: 19.4
click at [183, 26] on p "Angelique du Bois | Stratum | Medical Cover | POL-510885-L7R9W9" at bounding box center [161, 27] width 111 height 6
copy p "POL-510885"
click at [128, 113] on div "6. Submission View step" at bounding box center [219, 114] width 222 height 8
click at [310, 113] on span "View step" at bounding box center [313, 113] width 14 height 5
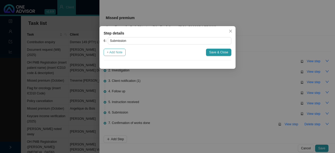
click at [119, 54] on span "+ Add Note" at bounding box center [115, 52] width 16 height 5
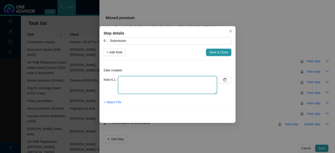
drag, startPoint x: 127, startPoint y: 81, endPoint x: 127, endPoint y: 76, distance: 5.0
click at [127, 80] on textarea at bounding box center [167, 85] width 99 height 18
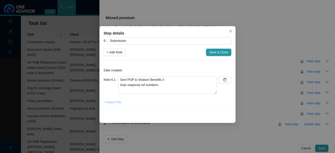
click at [112, 101] on span "+ Attach File" at bounding box center [112, 102] width 17 height 5
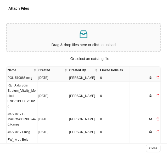
click at [24, 75] on td "POL-510885.msg" at bounding box center [22, 78] width 31 height 8
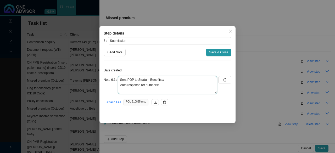
click at [165, 85] on textarea "Sent POP to Stratum Benefits // Auto response ref numbers:" at bounding box center [167, 85] width 99 height 18
type textarea "Sent POP to Stratum Benefits // Auto response ref numbers: Not added yet (have …"
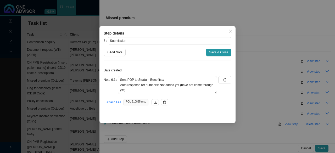
click at [224, 53] on span "Save & Close" at bounding box center [218, 52] width 19 height 5
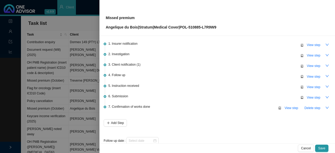
scroll to position [24, 0]
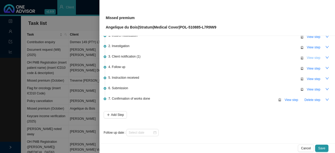
click at [310, 57] on span "View step" at bounding box center [313, 57] width 14 height 5
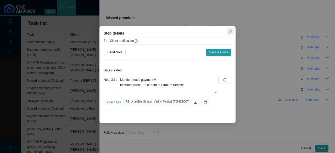
click at [231, 33] on icon "close" at bounding box center [231, 31] width 4 height 4
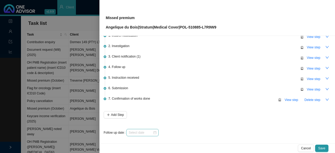
click at [154, 129] on div at bounding box center [142, 132] width 32 height 7
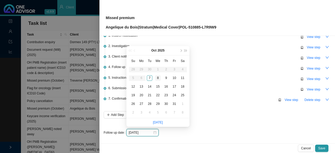
type input "[DATE]"
click at [157, 77] on div "8" at bounding box center [157, 77] width 5 height 5
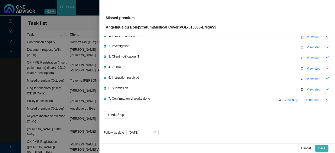
click at [325, 147] on button "Save" at bounding box center [321, 148] width 13 height 7
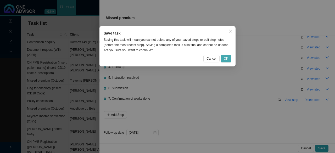
click at [227, 57] on span "OK" at bounding box center [226, 58] width 4 height 5
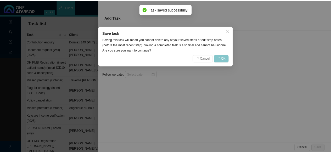
scroll to position [0, 0]
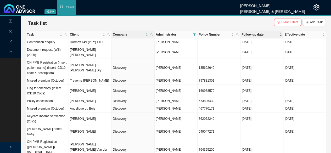
click at [258, 35] on span "Follow up date" at bounding box center [259, 34] width 37 height 5
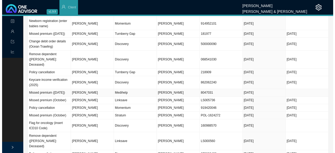
scroll to position [157, 0]
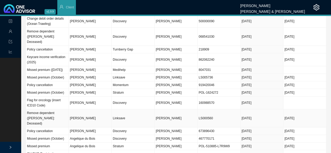
click at [107, 109] on td "[PERSON_NAME]" at bounding box center [90, 118] width 43 height 18
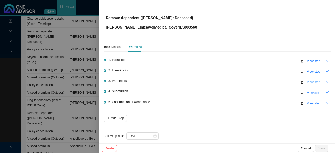
click at [308, 83] on span "View step" at bounding box center [313, 82] width 14 height 5
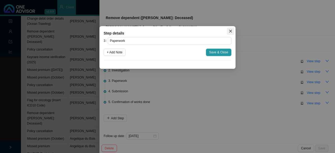
click at [230, 30] on icon "close" at bounding box center [231, 31] width 4 height 4
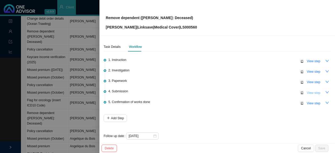
click at [308, 93] on span "View step" at bounding box center [313, 92] width 14 height 5
type input "Submission"
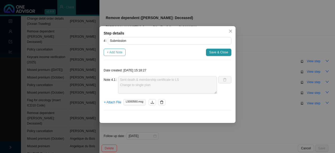
click at [114, 53] on span "+ Add Note" at bounding box center [115, 52] width 16 height 5
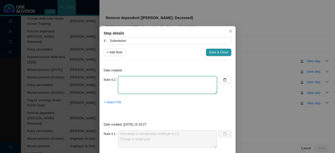
click at [132, 88] on textarea at bounding box center [167, 85] width 99 height 18
type textarea "LS feedback - need form to be filled out"
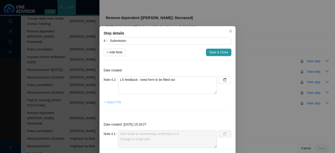
click at [110, 103] on span "+ Attach File" at bounding box center [112, 102] width 17 height 5
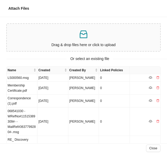
click at [90, 44] on p "Drag & drop files here or click to upload" at bounding box center [83, 45] width 149 height 6
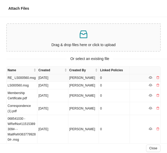
click at [28, 78] on td "RE_ LS000560.msg" at bounding box center [22, 78] width 31 height 8
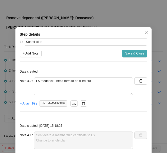
click at [131, 53] on span "Save & Close" at bounding box center [134, 53] width 19 height 5
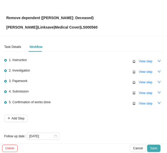
click at [155, 146] on span "Save" at bounding box center [153, 147] width 7 height 5
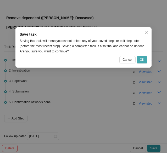
click at [140, 61] on span "OK" at bounding box center [142, 59] width 4 height 5
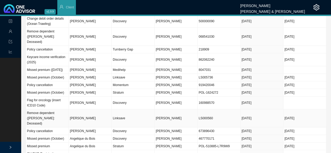
click at [105, 109] on td "[PERSON_NAME]" at bounding box center [90, 118] width 43 height 18
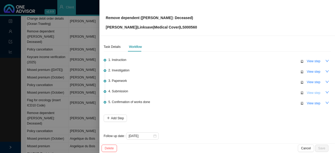
click at [310, 92] on span "View step" at bounding box center [313, 92] width 14 height 5
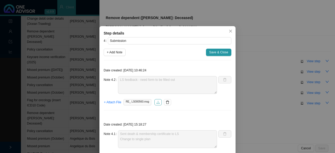
click at [156, 103] on icon "download" at bounding box center [158, 102] width 4 height 4
